Goal: Task Accomplishment & Management: Complete application form

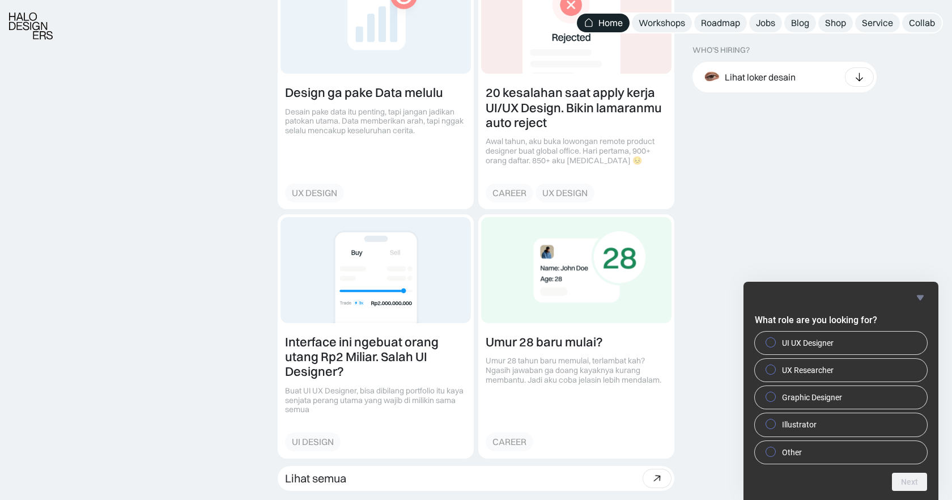
scroll to position [1359, 0]
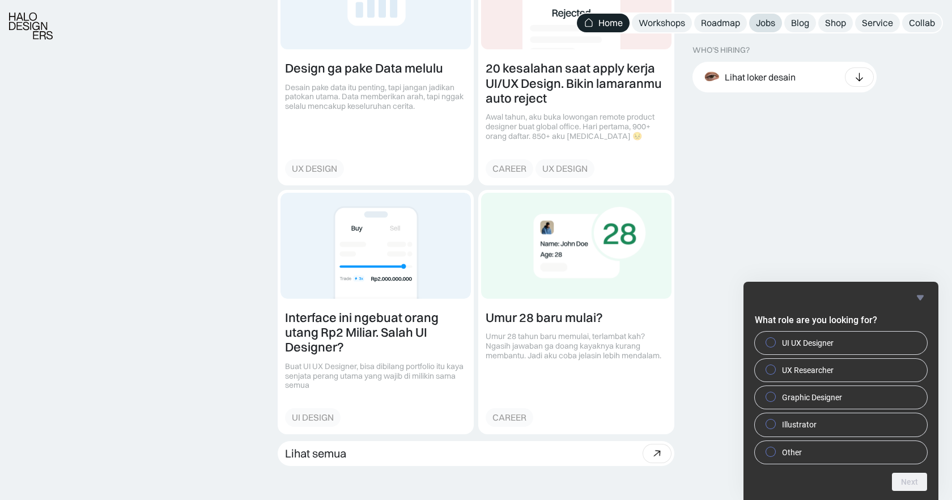
click at [754, 22] on link "Jobs" at bounding box center [765, 23] width 33 height 19
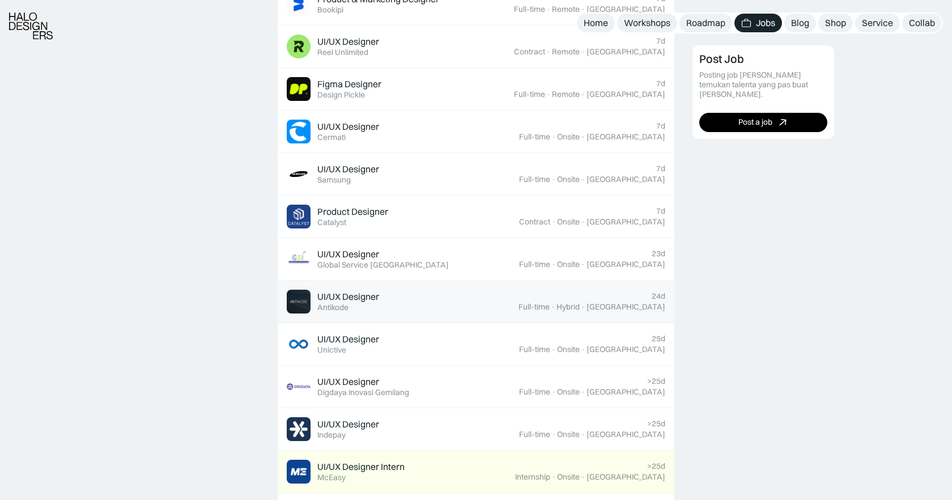
scroll to position [507, 0]
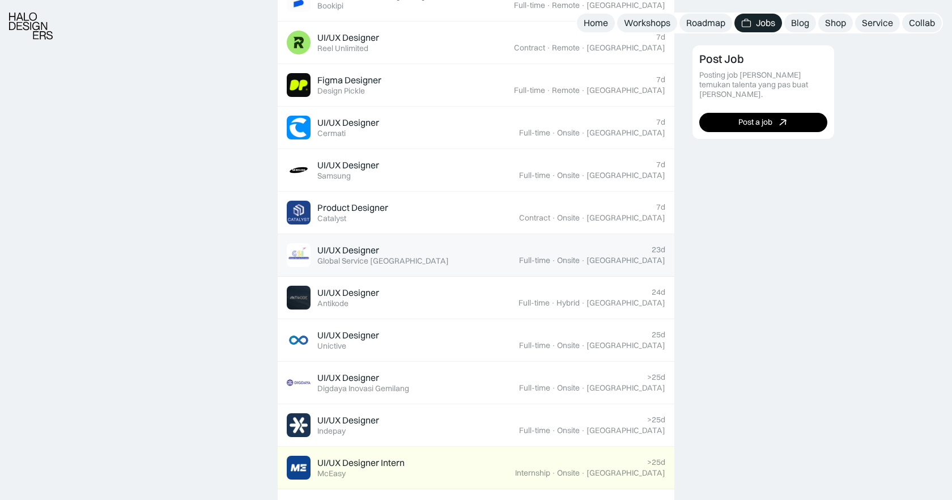
click at [453, 273] on link "UI/UX Designer Featured Global Service Indonesia 23d Full-time · Onsite · Jakar…" at bounding box center [476, 255] width 397 height 43
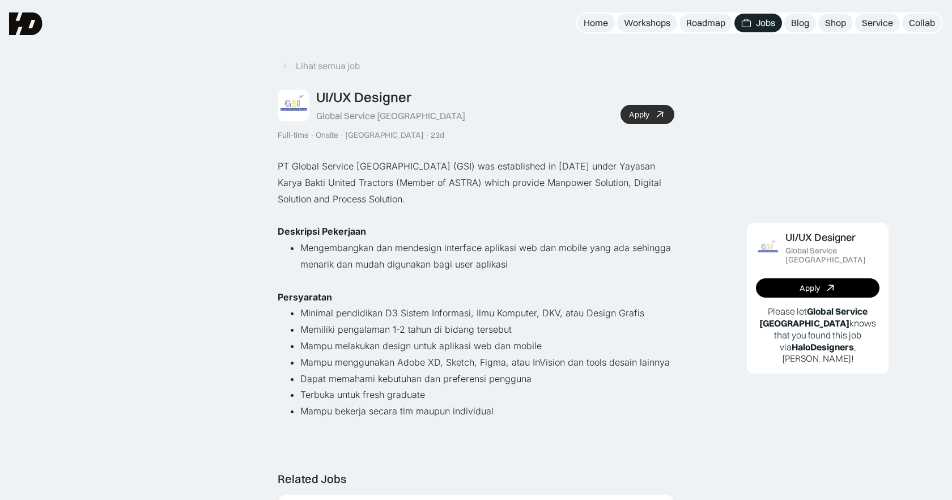
click at [637, 111] on div "Apply" at bounding box center [639, 115] width 20 height 10
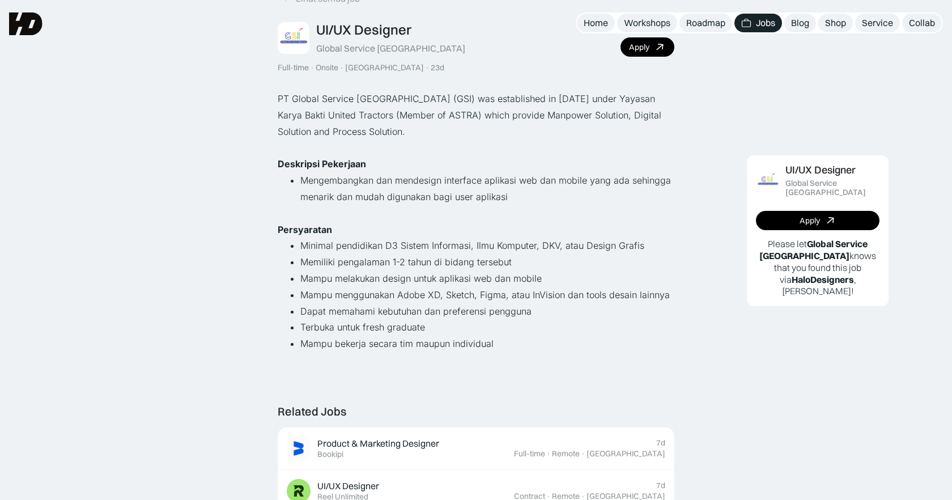
scroll to position [19, 0]
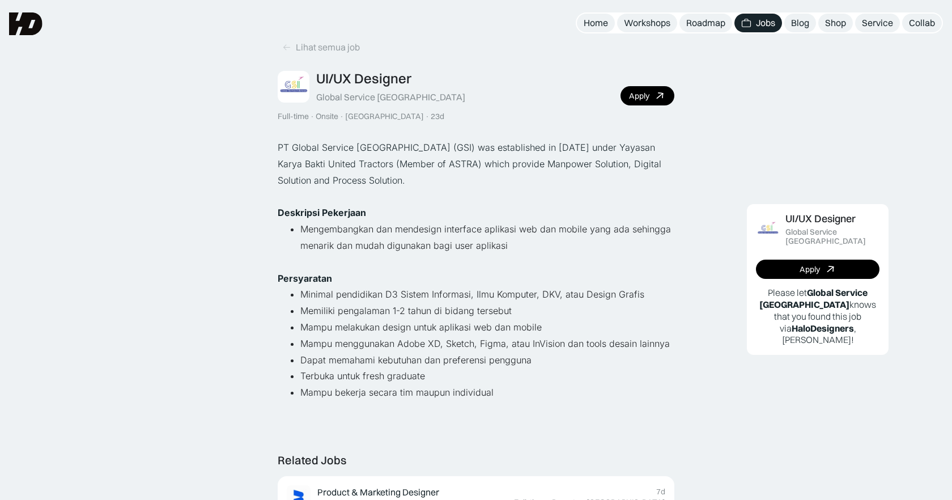
click at [757, 22] on div "Jobs" at bounding box center [765, 23] width 19 height 12
